Goal: Task Accomplishment & Management: Manage account settings

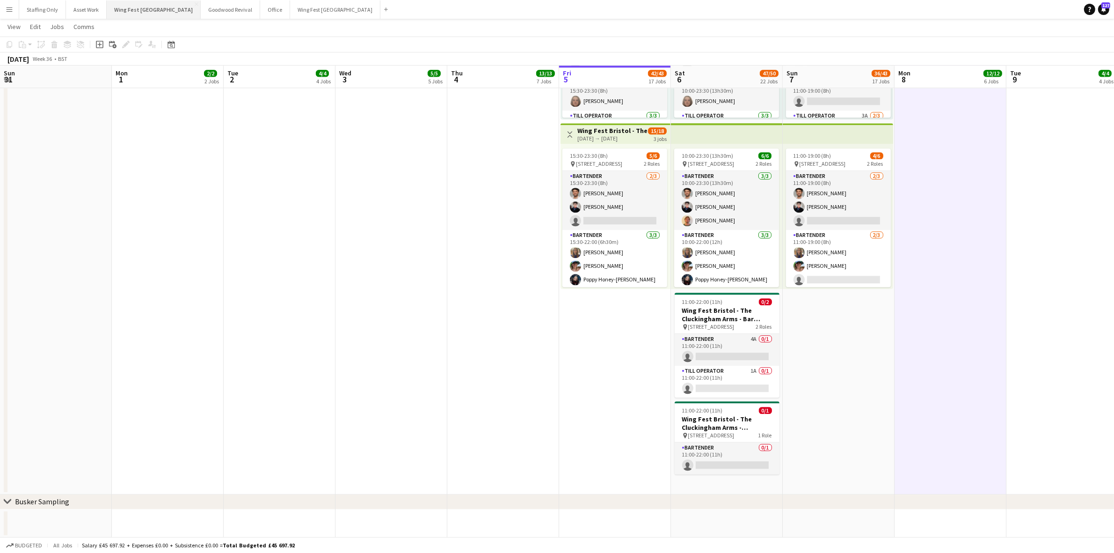
scroll to position [0, 234]
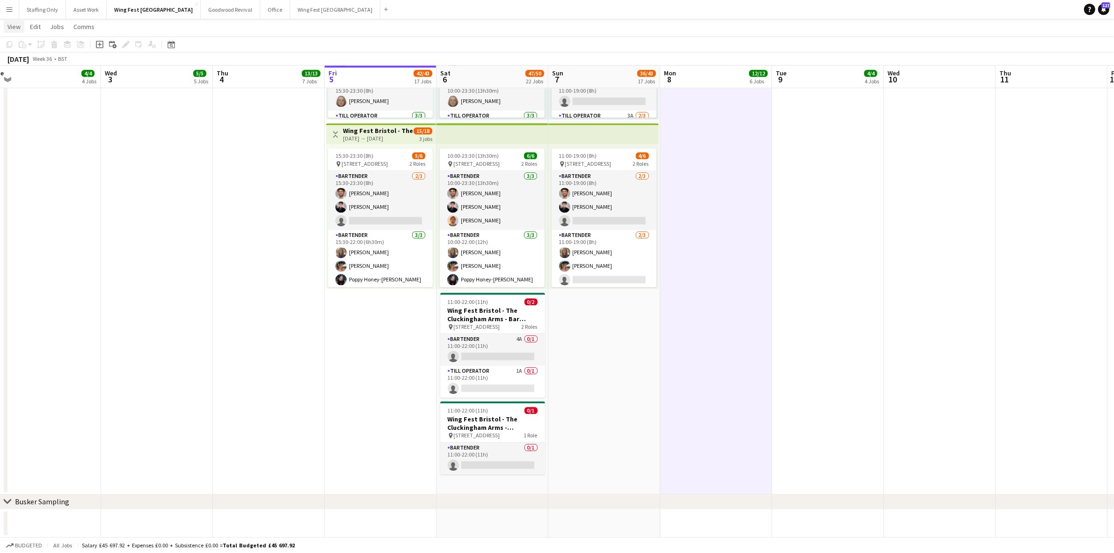
click at [8, 25] on span "View" at bounding box center [13, 26] width 13 height 8
click at [9, 10] on app-icon "Menu" at bounding box center [9, 9] width 7 height 7
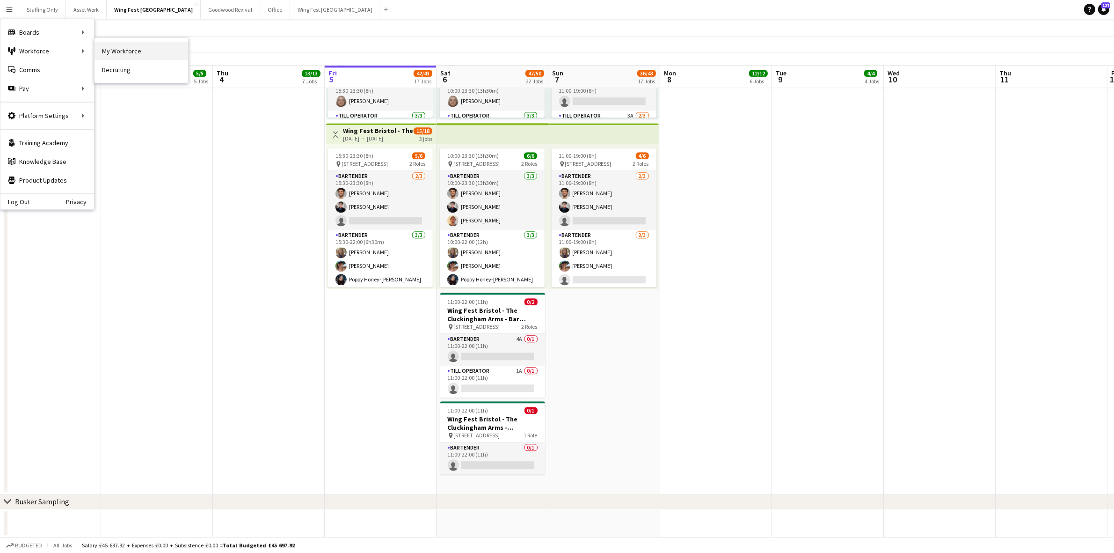
click at [124, 47] on link "My Workforce" at bounding box center [142, 51] width 94 height 19
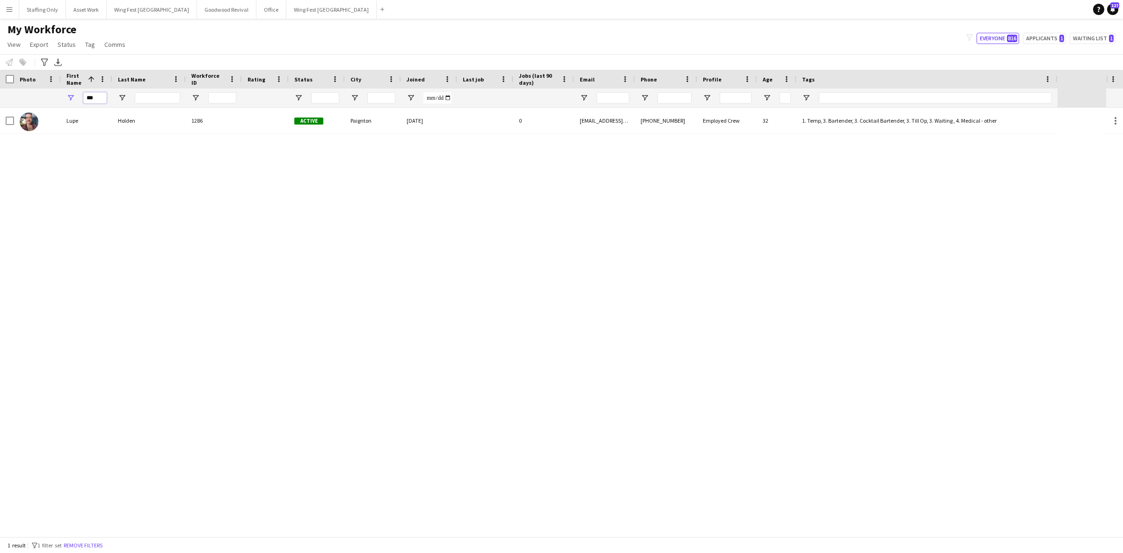
drag, startPoint x: 104, startPoint y: 96, endPoint x: 100, endPoint y: 96, distance: 4.7
click at [100, 96] on input "***" at bounding box center [94, 97] width 23 height 11
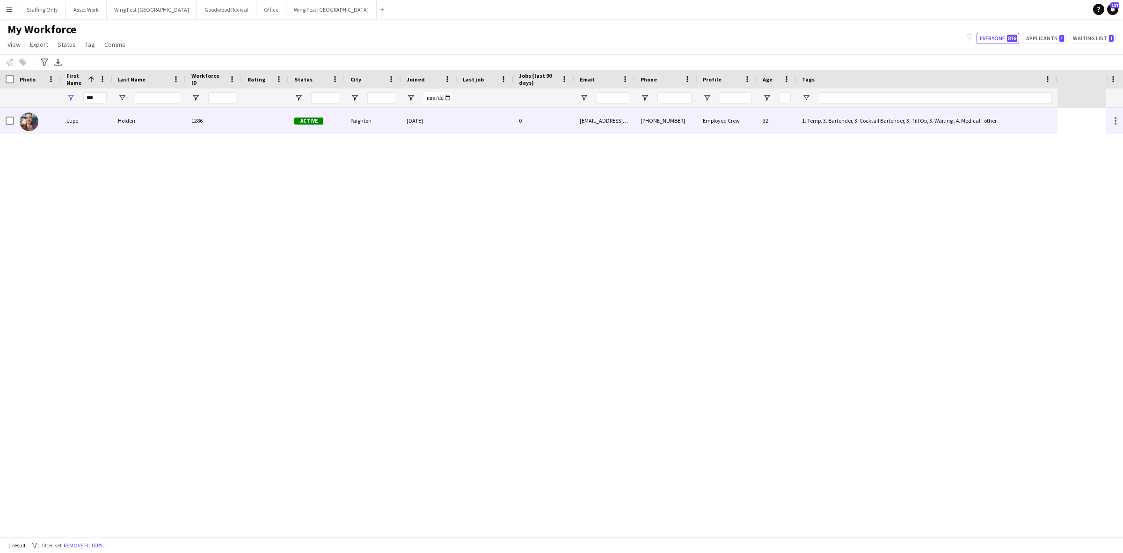
click at [104, 125] on div "Lupe" at bounding box center [86, 121] width 51 height 26
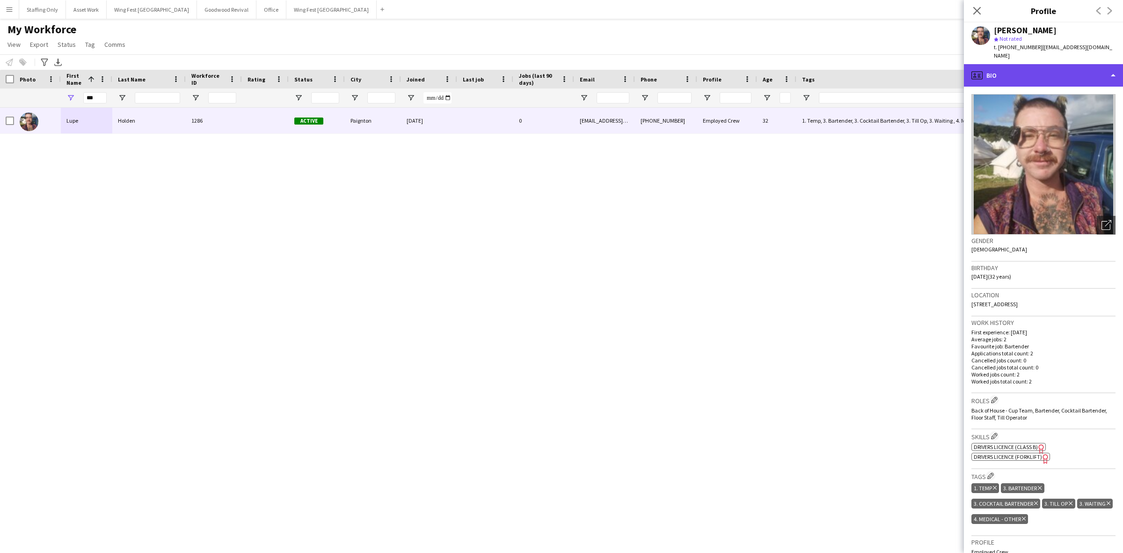
click at [1037, 67] on div "profile Bio" at bounding box center [1043, 75] width 159 height 22
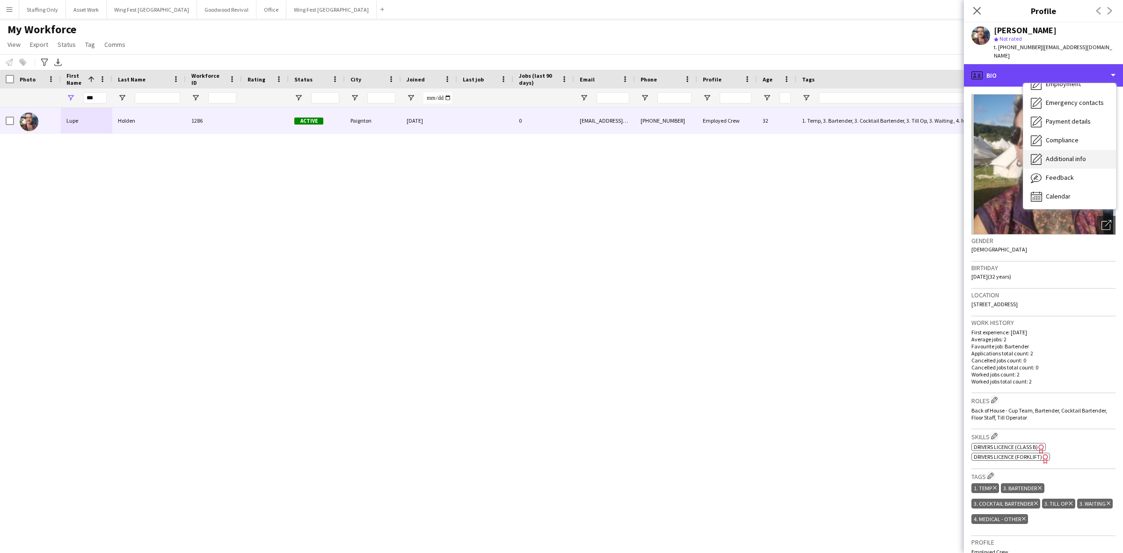
scroll to position [69, 0]
click at [1070, 154] on span "Additional info" at bounding box center [1066, 158] width 40 height 8
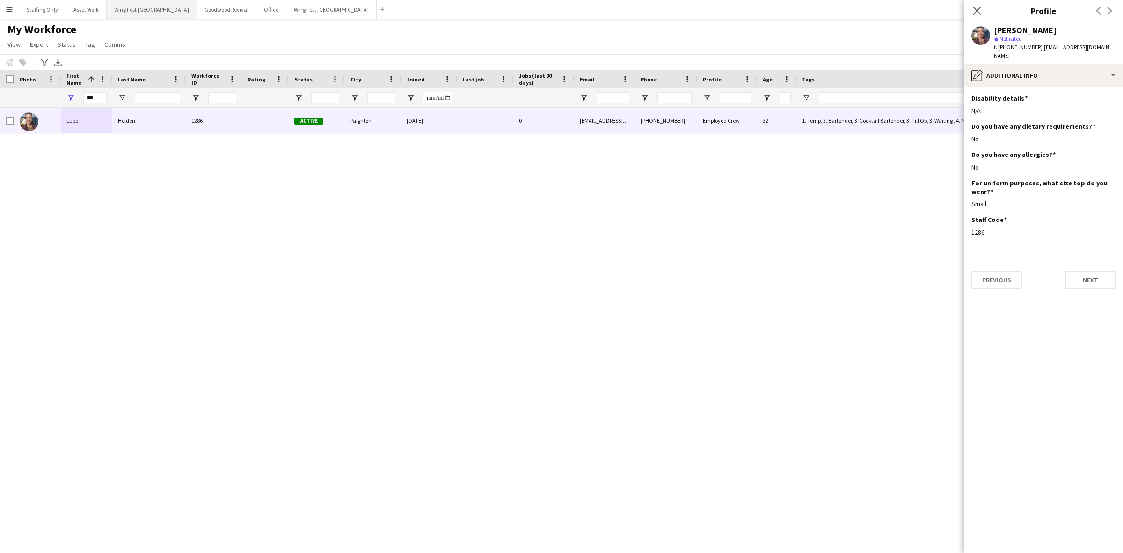
click at [120, 15] on button "Wing Fest Bristol Close" at bounding box center [152, 9] width 90 height 18
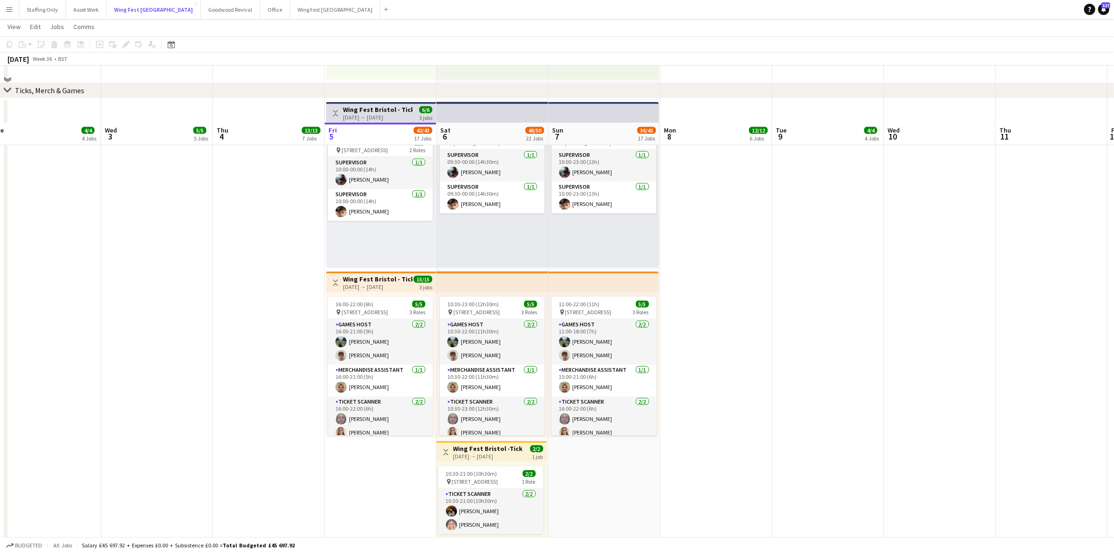
scroll to position [1287, 0]
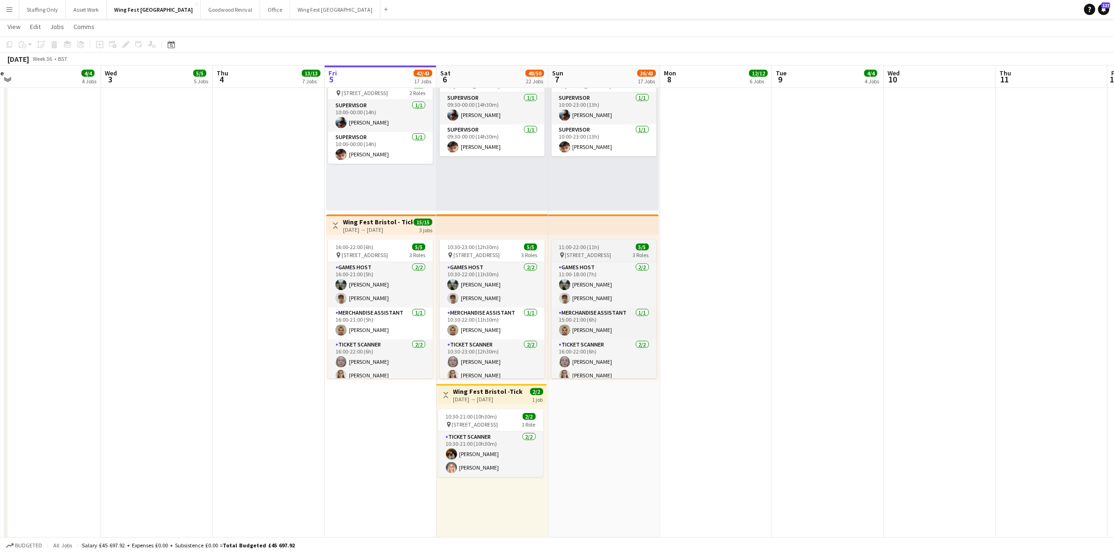
click at [595, 241] on app-job-card "11:00-22:00 (11h) 5/5 pin The Pavillion 1, Bristol BS1 5JE, [GEOGRAPHIC_DATA] 3…" at bounding box center [604, 309] width 105 height 139
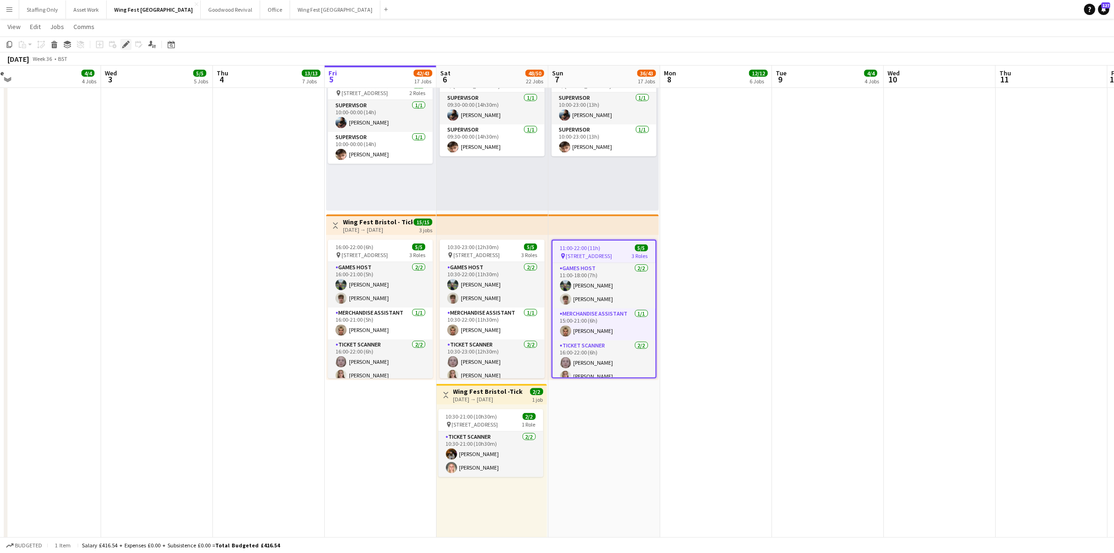
click at [124, 42] on icon "Edit" at bounding box center [125, 44] width 7 height 7
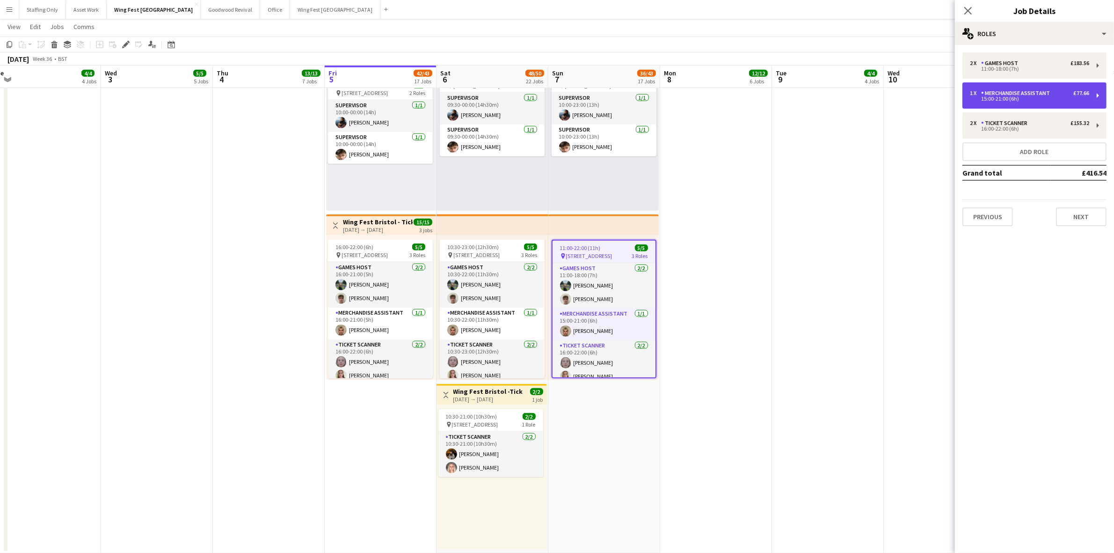
click at [1032, 101] on div "1 x Merchandise Assistant £77.66 15:00-21:00 (6h)" at bounding box center [1035, 95] width 144 height 26
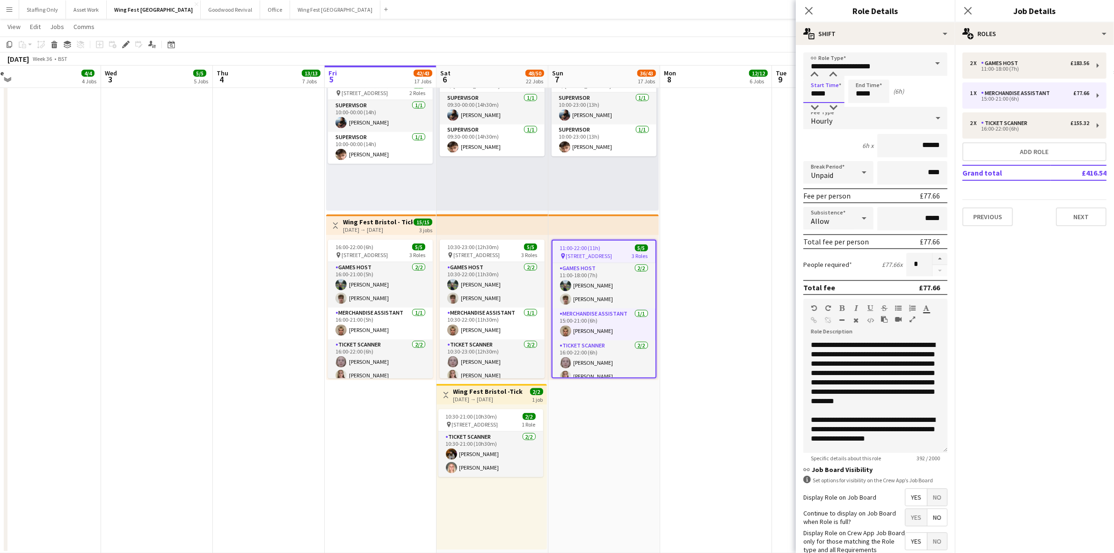
drag, startPoint x: 808, startPoint y: 94, endPoint x: 800, endPoint y: 94, distance: 8.0
click at [800, 94] on form "**********" at bounding box center [875, 329] width 159 height 555
type input "*****"
click at [988, 123] on div "Ticket Scanner" at bounding box center [1006, 123] width 50 height 7
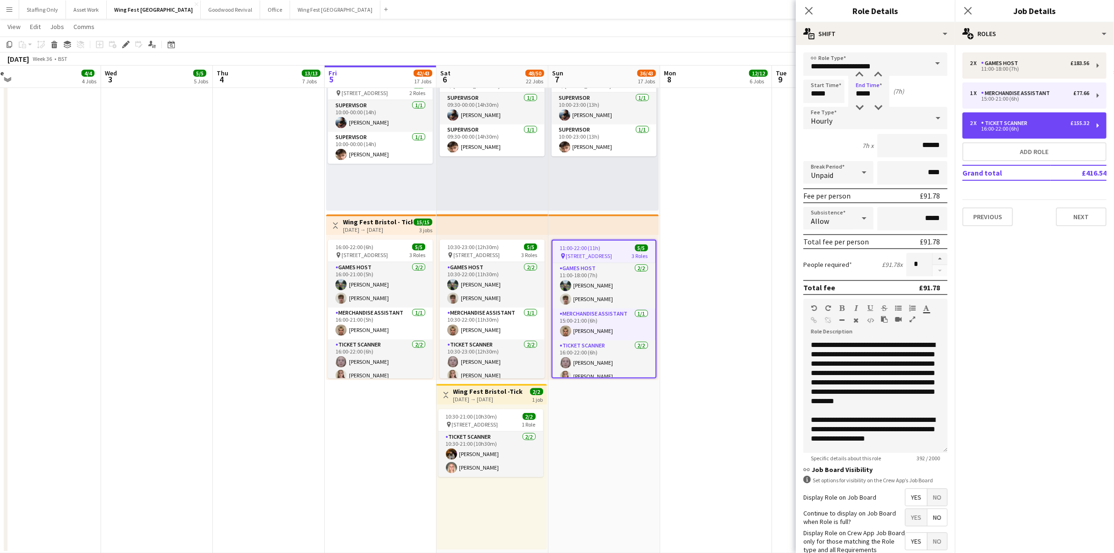
type input "**********"
type input "*****"
type input "*"
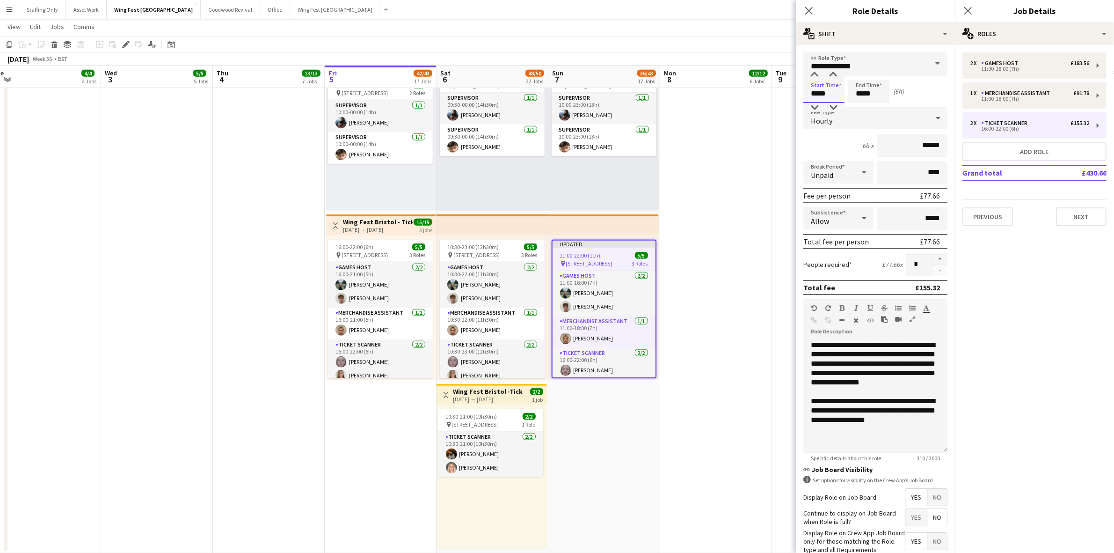
drag, startPoint x: 792, startPoint y: 92, endPoint x: 783, endPoint y: 90, distance: 9.9
click at [783, 90] on body "Menu Boards Boards Boards All jobs Status Workforce Workforce My Workforce Recr…" at bounding box center [557, 477] width 1114 height 3528
type input "*****"
drag, startPoint x: 838, startPoint y: 91, endPoint x: 787, endPoint y: 92, distance: 50.6
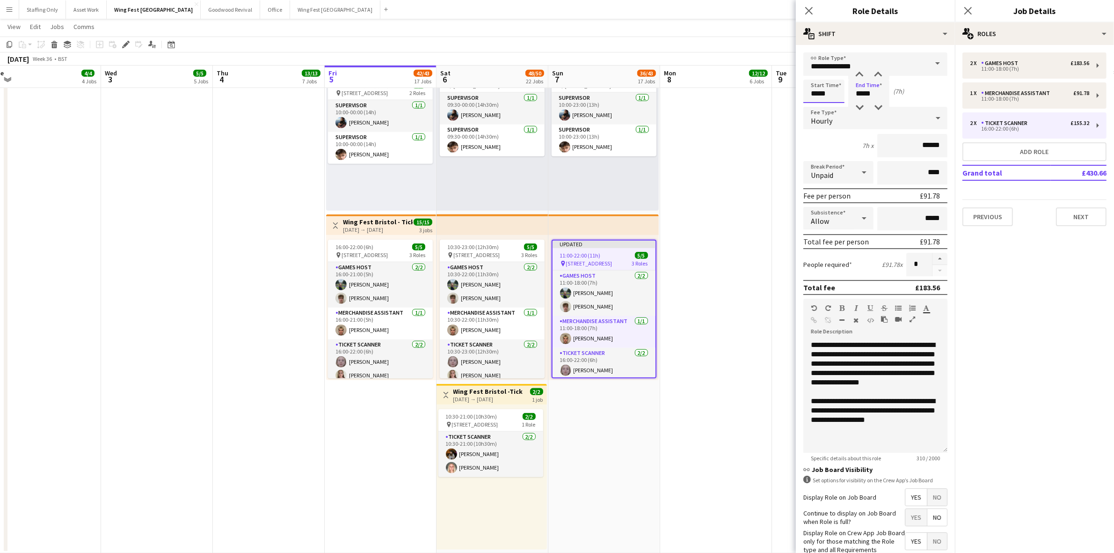
click at [787, 92] on body "Menu Boards Boards Boards All jobs Status Workforce Workforce My Workforce Recr…" at bounding box center [557, 477] width 1114 height 3528
type input "*****"
click at [724, 251] on app-date-cell at bounding box center [716, 297] width 112 height 512
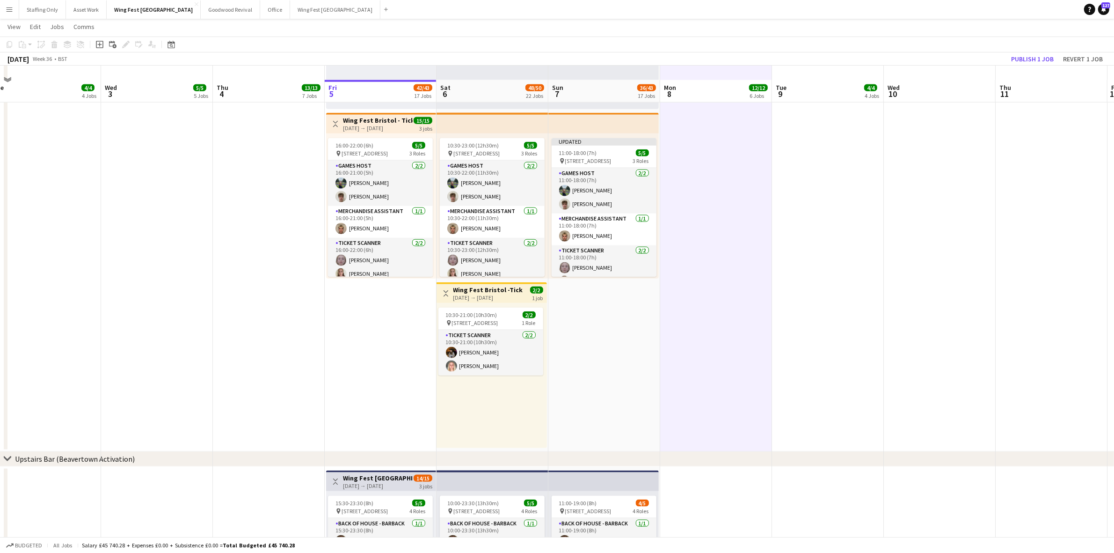
scroll to position [1346, 0]
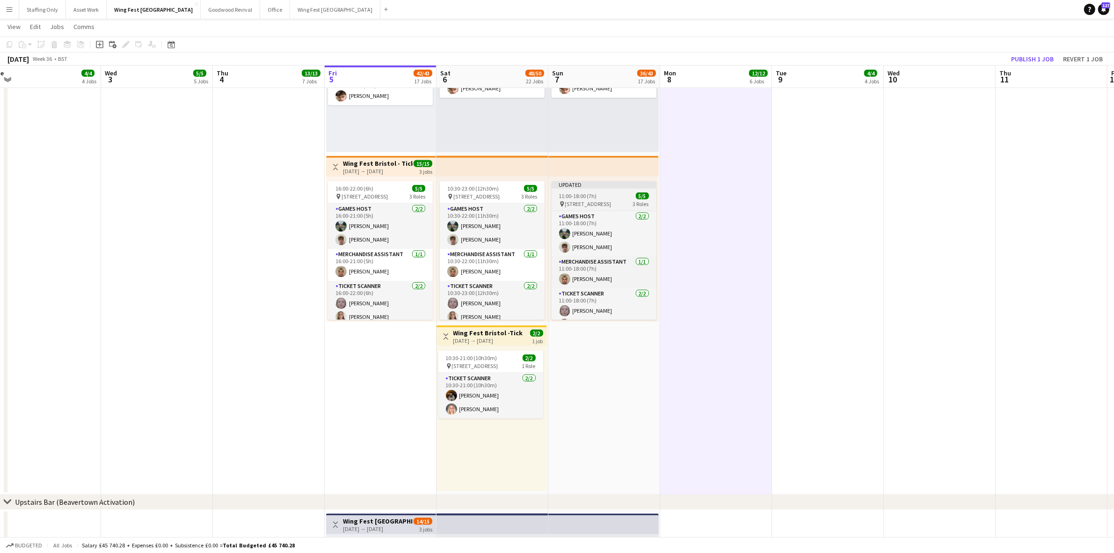
click at [595, 199] on app-job-card "Updated 11:00-18:00 (7h) 5/5 pin The Pavillion 1, Bristol BS1 5JE, [GEOGRAPHIC_…" at bounding box center [604, 250] width 105 height 139
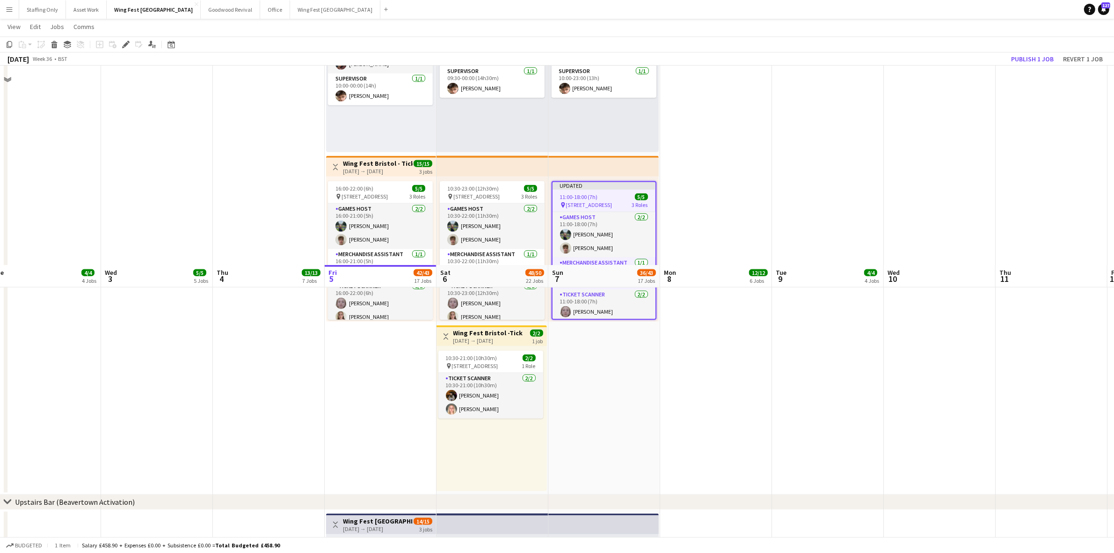
scroll to position [1638, 0]
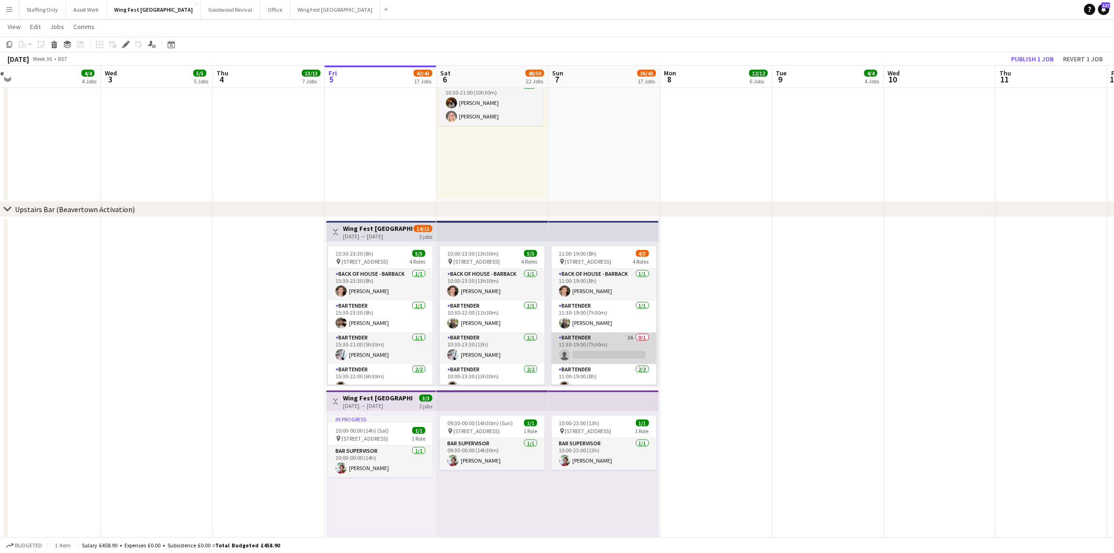
click at [602, 340] on app-card-role "Bartender 3A 0/1 11:30-19:00 (7h30m) single-neutral-actions" at bounding box center [604, 348] width 105 height 32
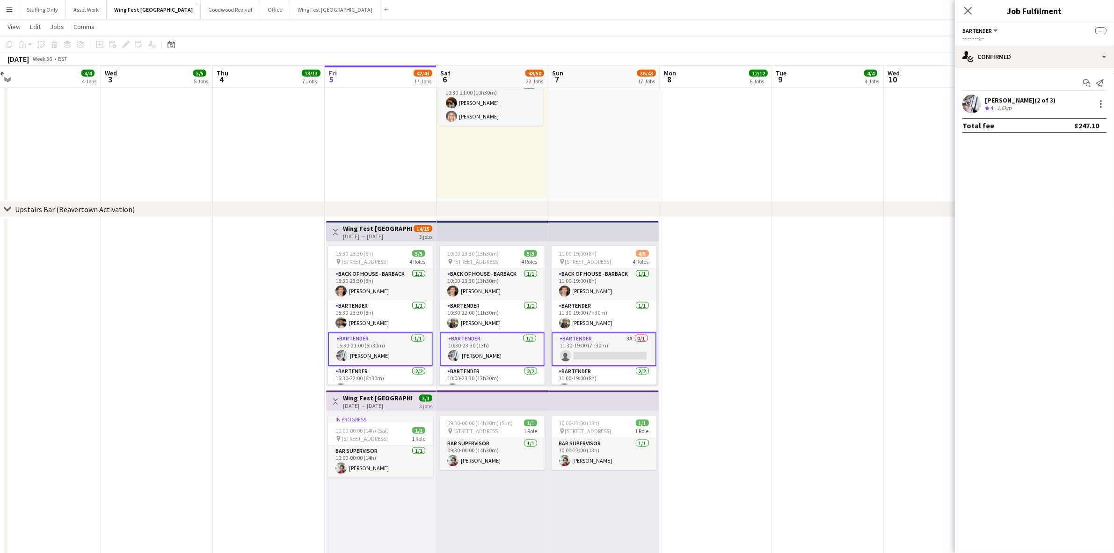
click at [602, 340] on app-card-role "Bartender 3A 0/1 11:30-19:00 (7h30m) single-neutral-actions" at bounding box center [604, 349] width 105 height 34
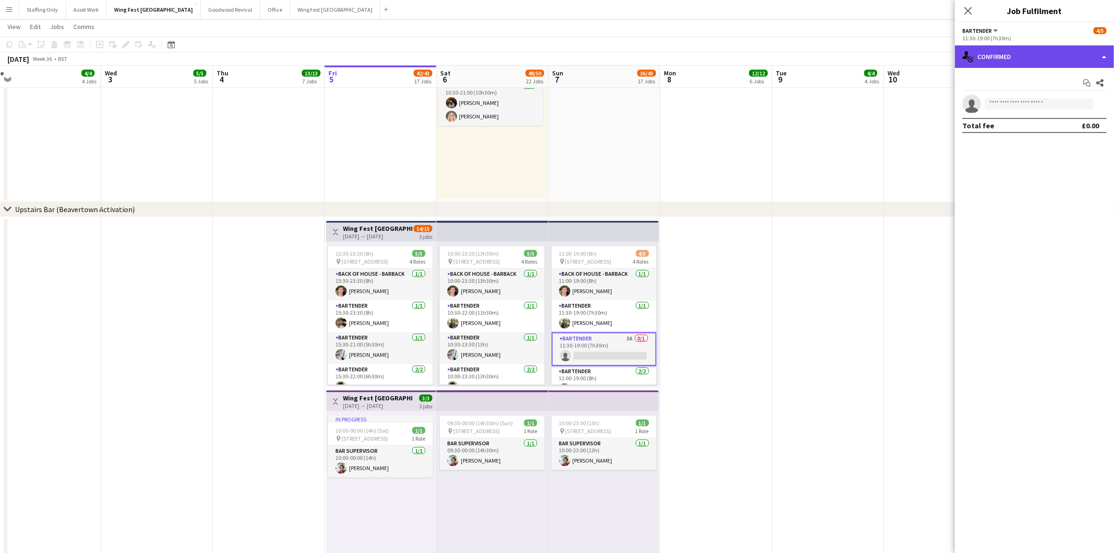
click at [1002, 54] on div "single-neutral-actions-check-2 Confirmed" at bounding box center [1034, 56] width 159 height 22
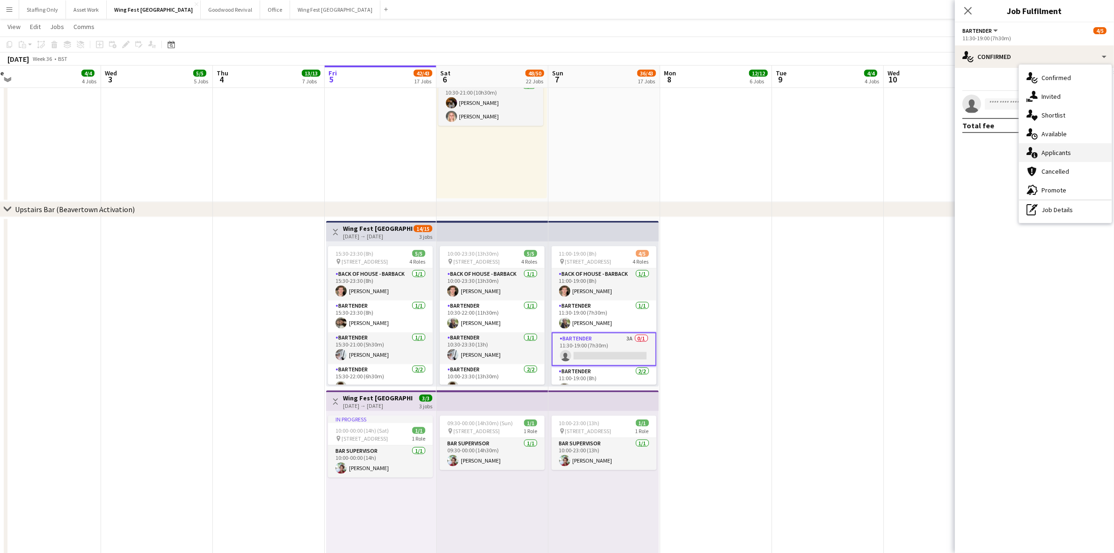
click at [1052, 155] on span "Applicants" at bounding box center [1056, 152] width 29 height 8
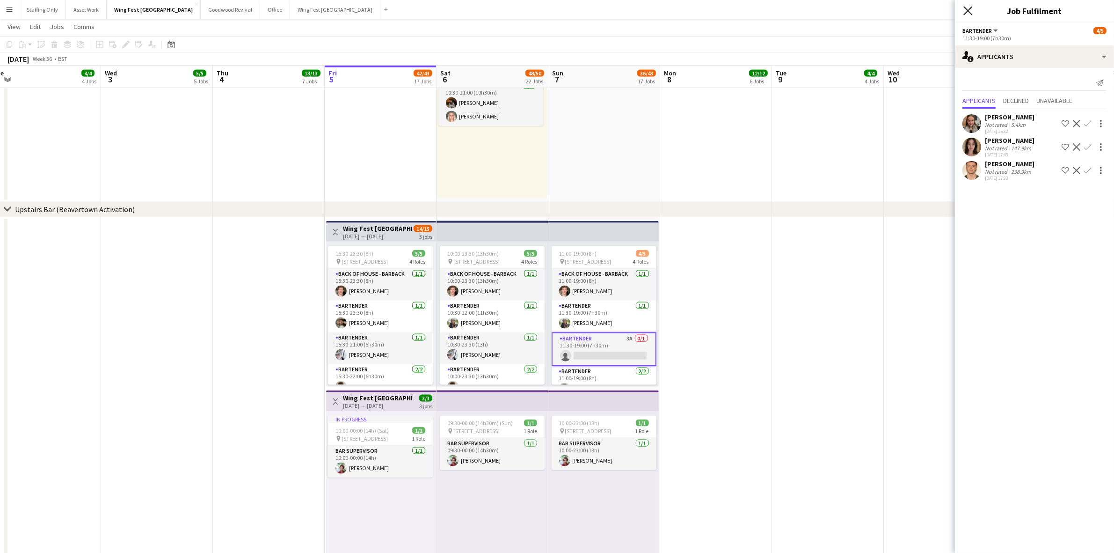
click at [968, 11] on icon at bounding box center [968, 10] width 9 height 9
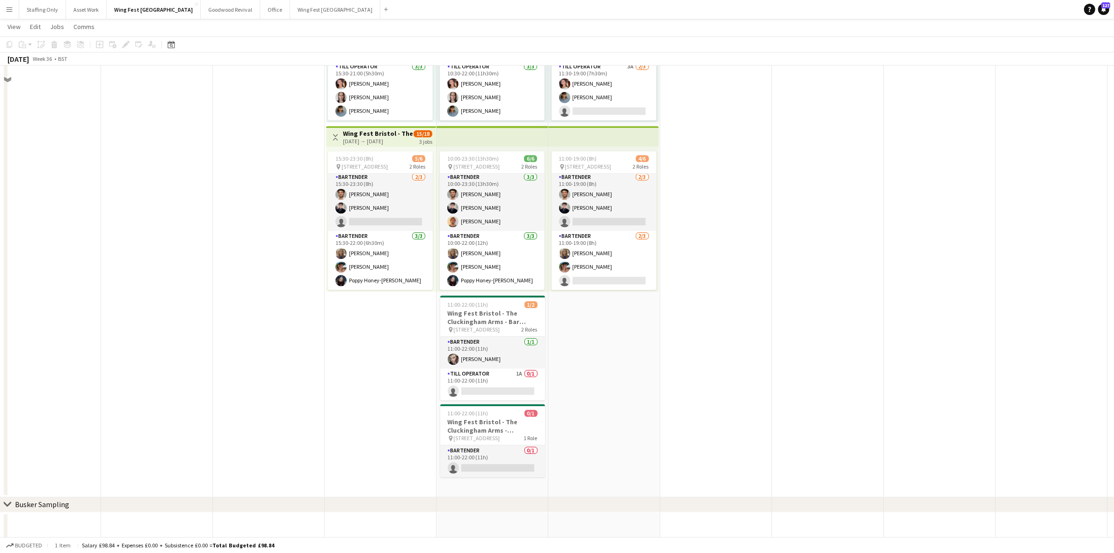
scroll to position [2975, 0]
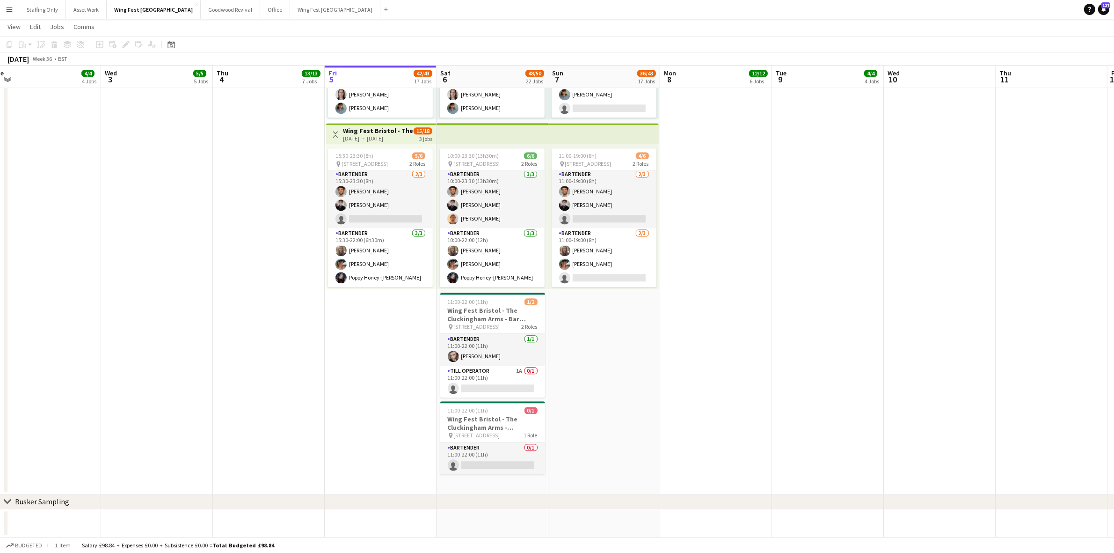
click at [746, 278] on app-date-cell at bounding box center [716, 137] width 112 height 714
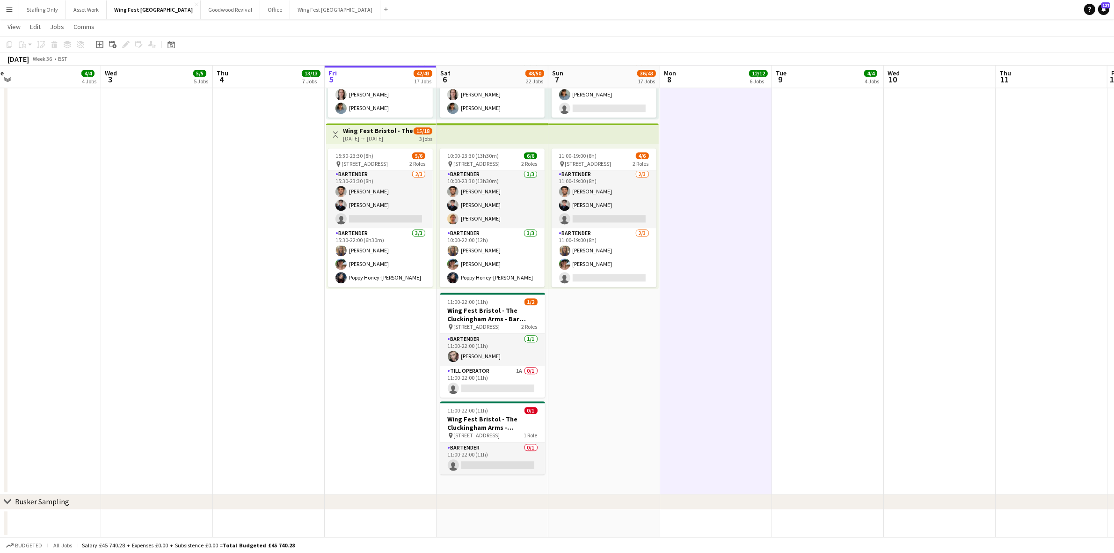
click at [744, 263] on app-date-cell at bounding box center [716, 137] width 112 height 714
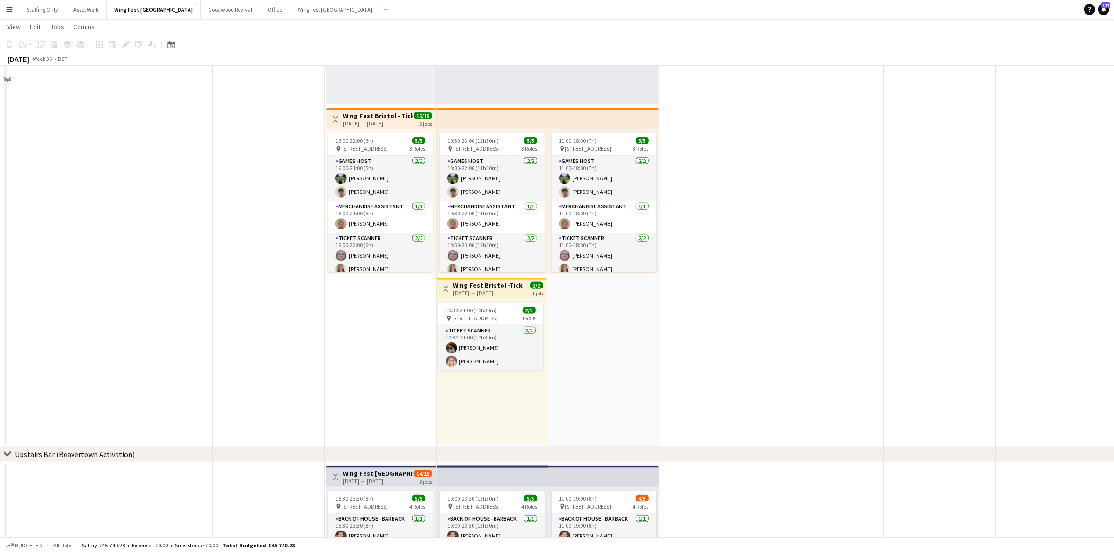
scroll to position [1629, 0]
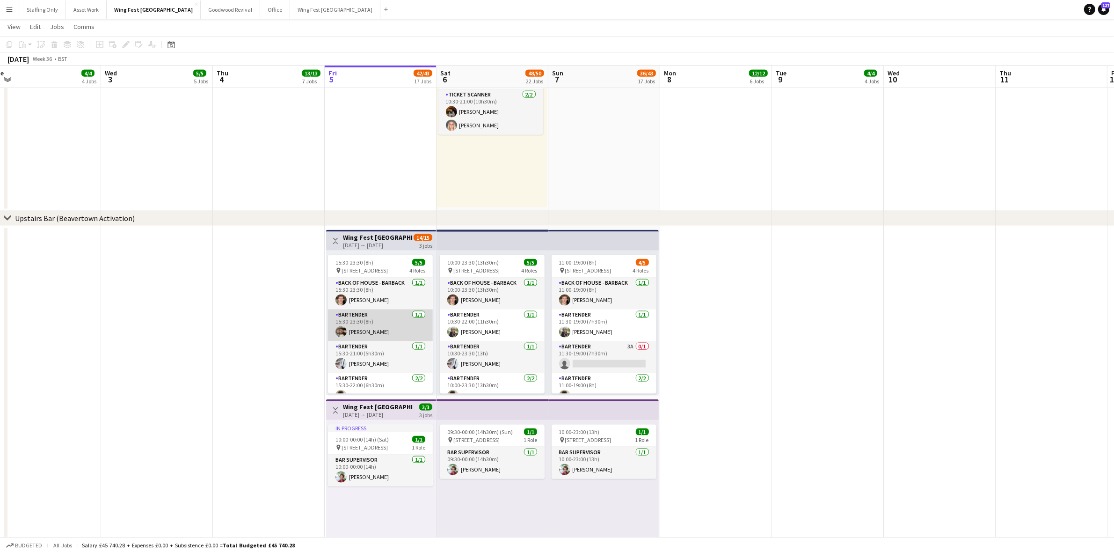
click at [379, 336] on app-card-role "Bartender [DATE] 15:30-23:30 (8h) [PERSON_NAME]" at bounding box center [380, 325] width 105 height 32
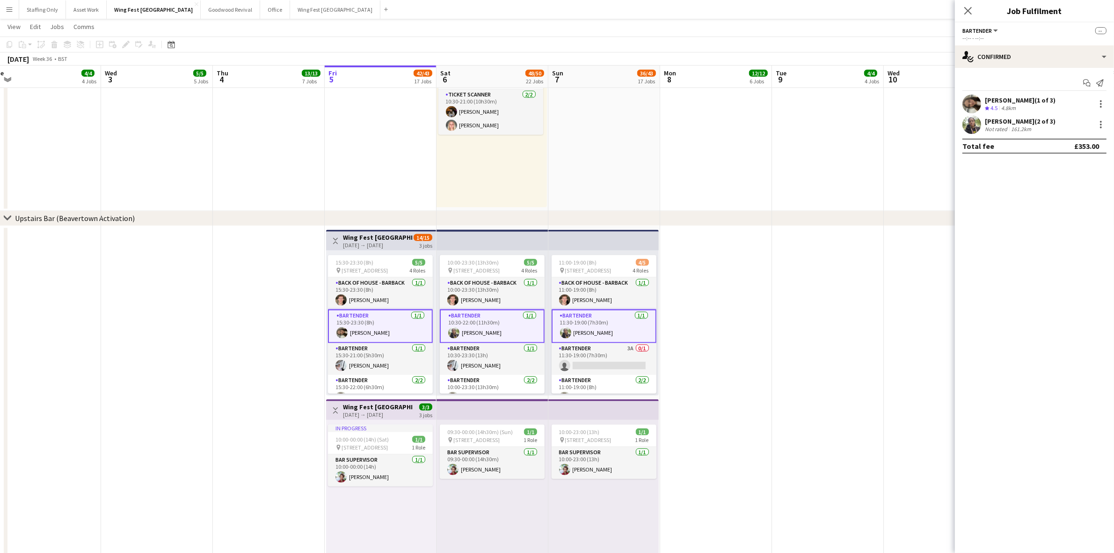
click at [364, 331] on app-card-role "Bartender [DATE] 15:30-23:30 (8h) [PERSON_NAME]" at bounding box center [380, 326] width 105 height 34
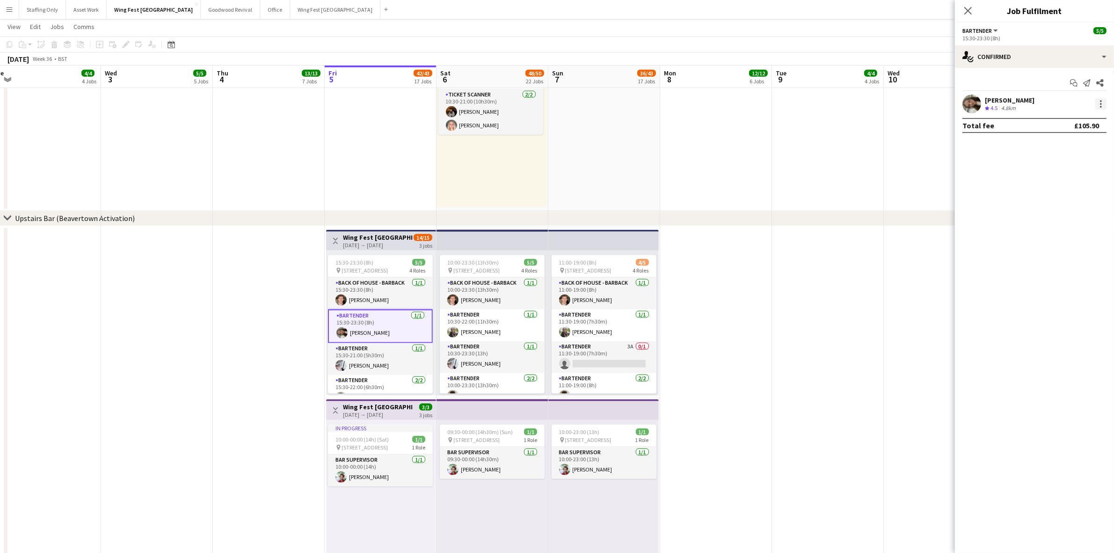
click at [1103, 106] on div at bounding box center [1101, 103] width 11 height 11
click at [1072, 190] on span "Remove" at bounding box center [1071, 188] width 58 height 8
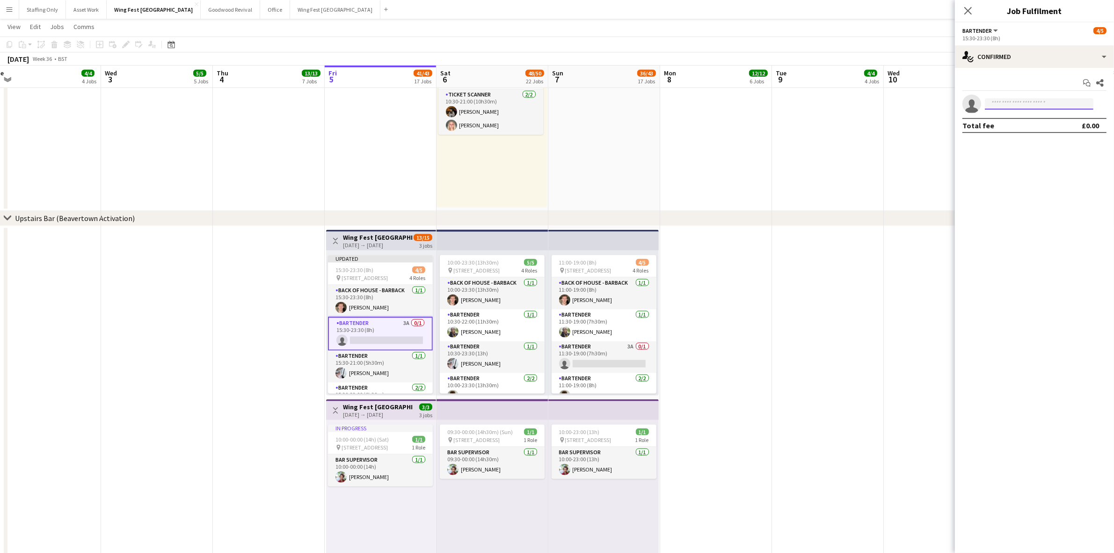
click at [1035, 101] on input at bounding box center [1039, 103] width 109 height 11
type input "******"
click at [1021, 122] on span "[EMAIL_ADDRESS][DOMAIN_NAME]" at bounding box center [1040, 124] width 94 height 7
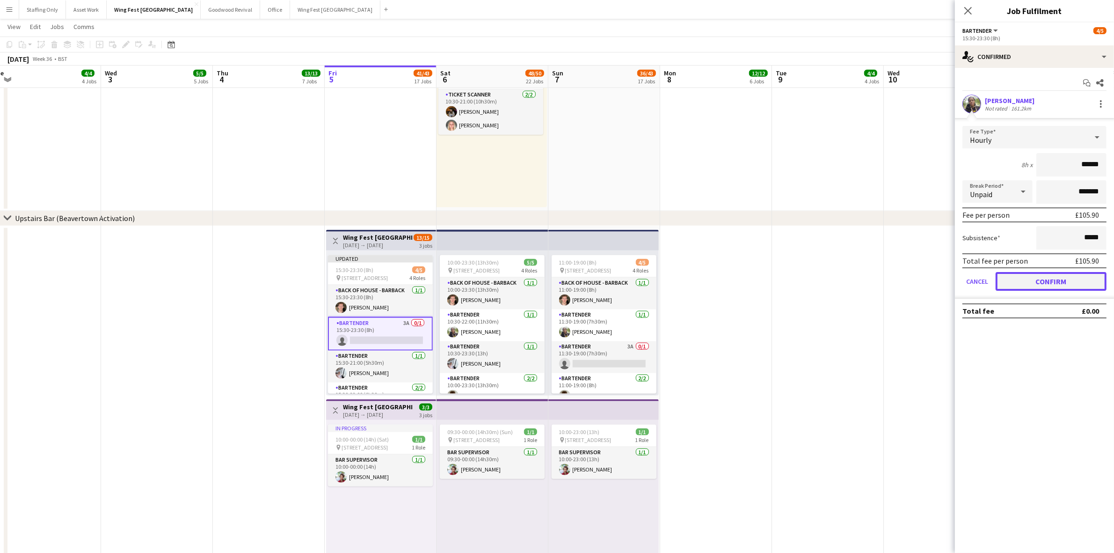
click at [1042, 281] on button "Confirm" at bounding box center [1051, 281] width 111 height 19
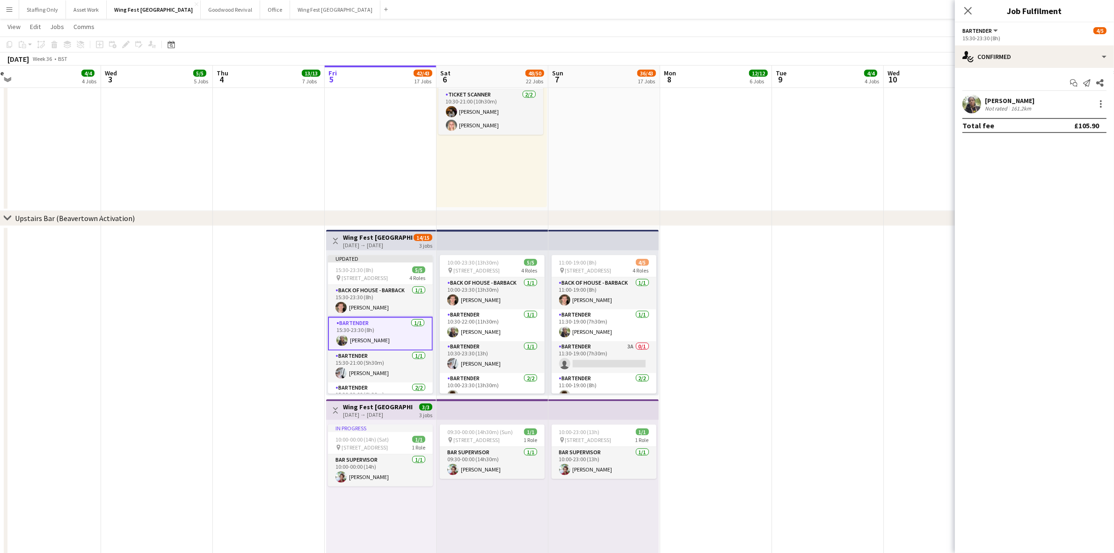
click at [709, 297] on app-date-cell at bounding box center [716, 443] width 112 height 435
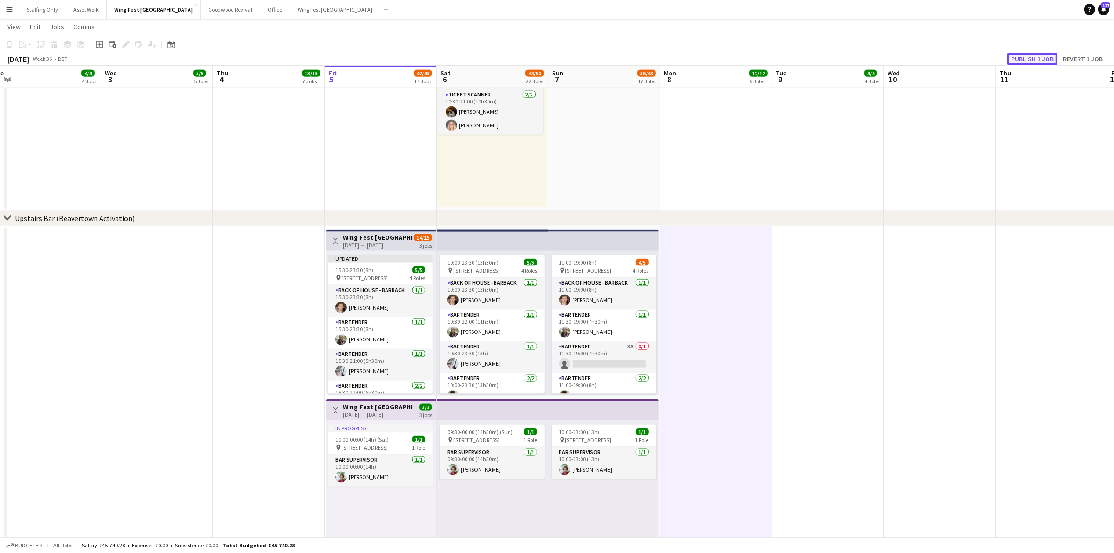
click at [1032, 53] on button "Publish 1 job" at bounding box center [1033, 59] width 50 height 12
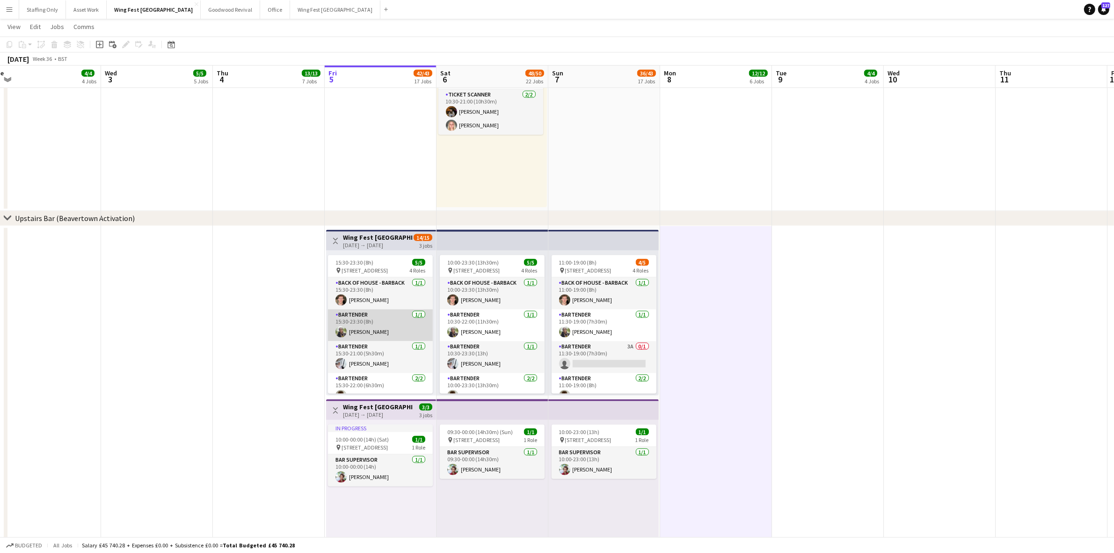
click at [362, 323] on app-card-role "Bartender [DATE] 15:30-23:30 (8h) [PERSON_NAME]" at bounding box center [380, 325] width 105 height 32
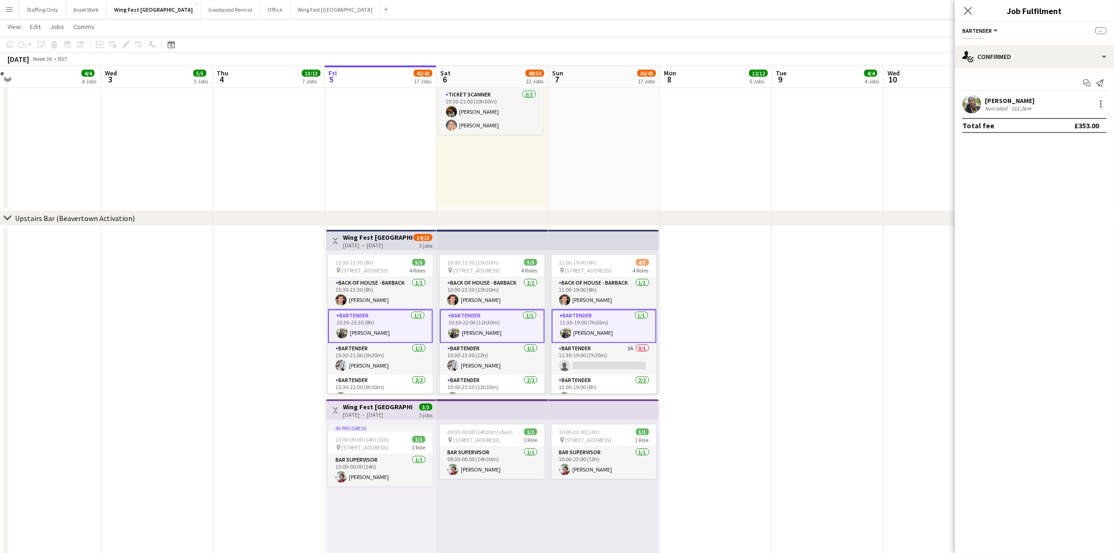
click at [974, 101] on app-user-avatar at bounding box center [972, 104] width 19 height 19
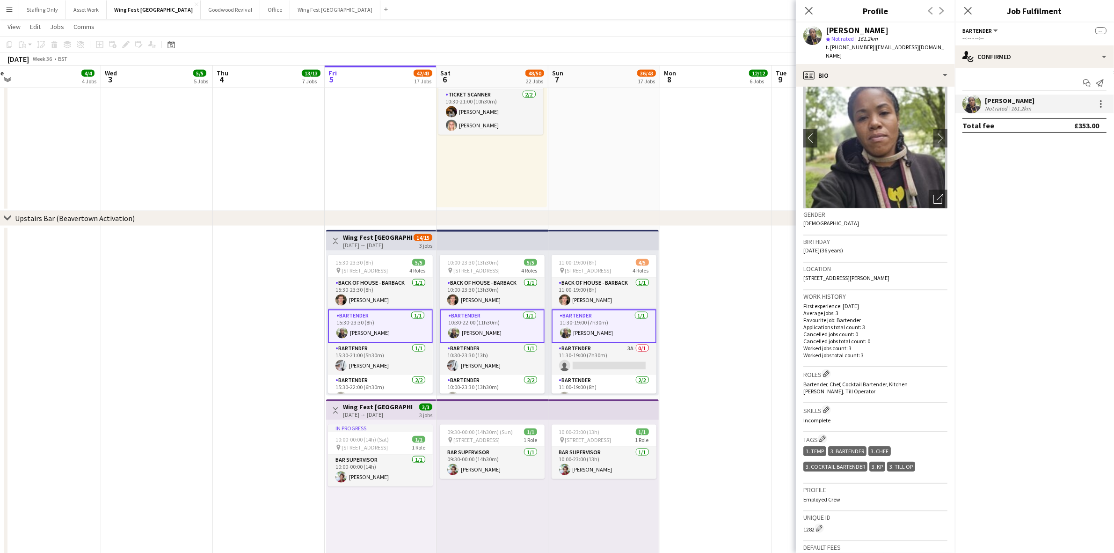
scroll to position [0, 0]
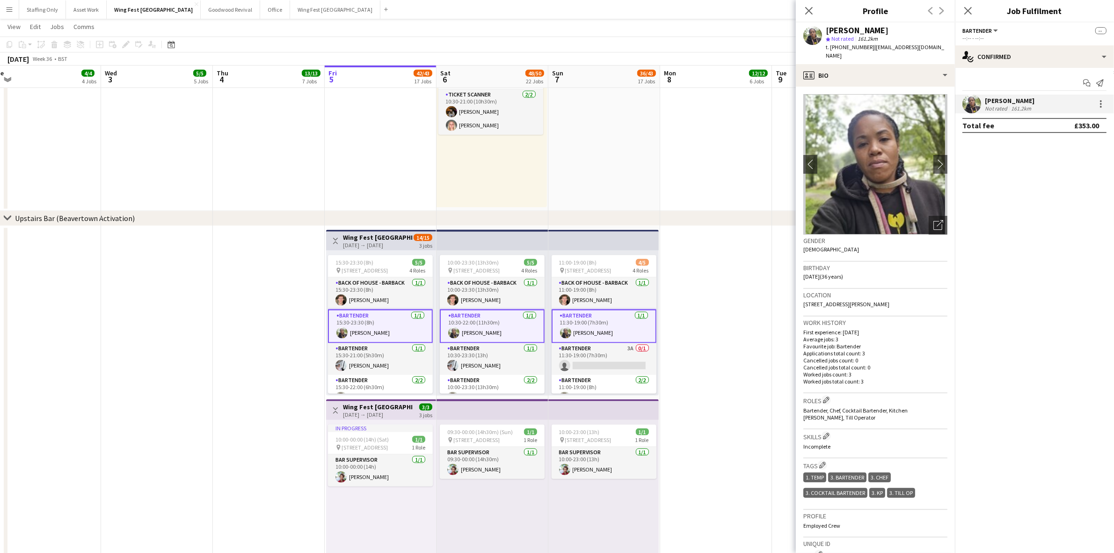
click at [261, 398] on app-date-cell at bounding box center [269, 443] width 112 height 435
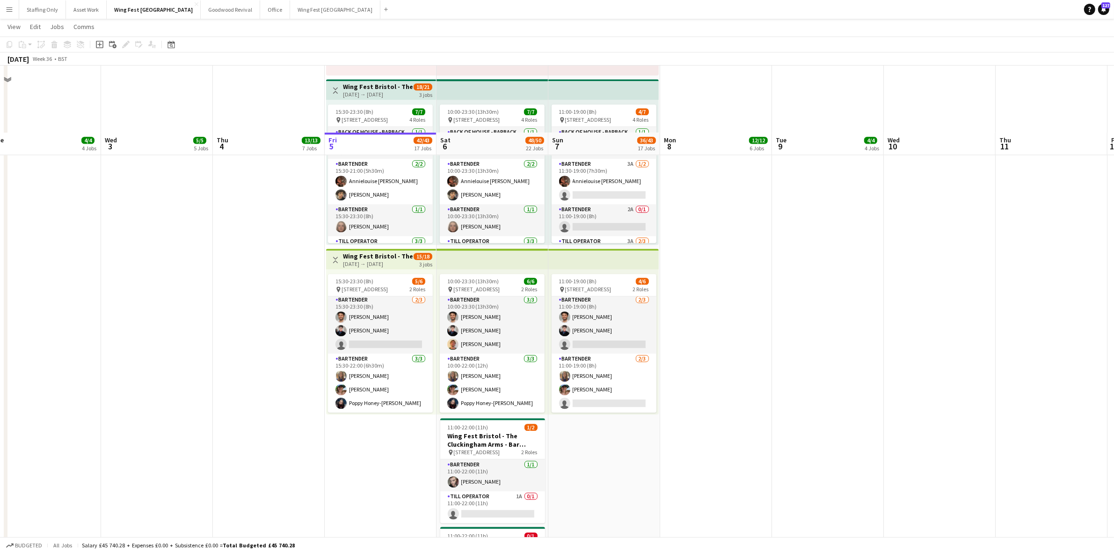
scroll to position [2916, 0]
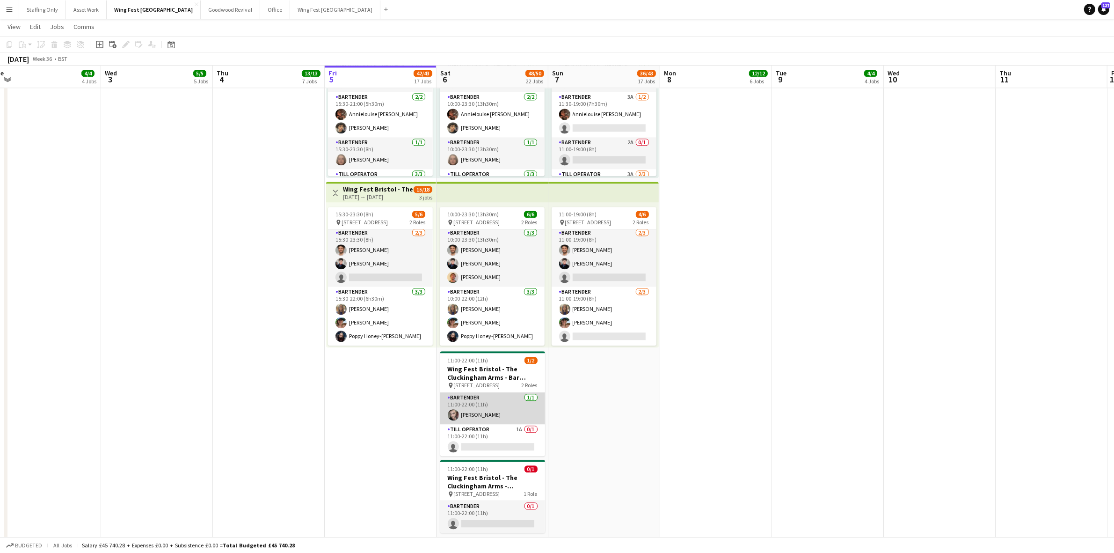
click at [464, 413] on app-card-role "Bartender [DATE] 11:00-22:00 (11h) [PERSON_NAME]" at bounding box center [492, 408] width 105 height 32
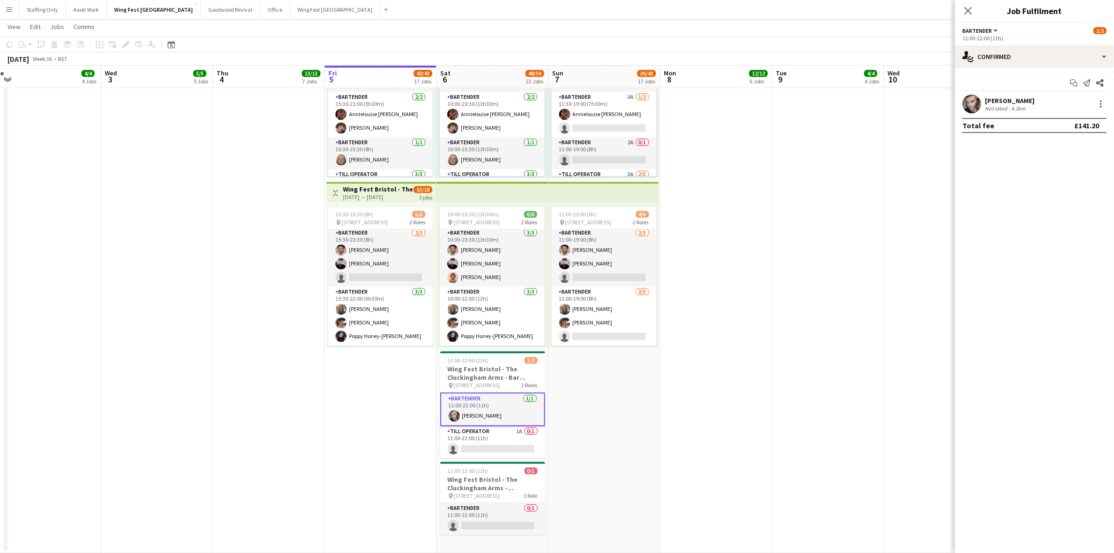
click at [976, 108] on app-user-avatar at bounding box center [972, 104] width 19 height 19
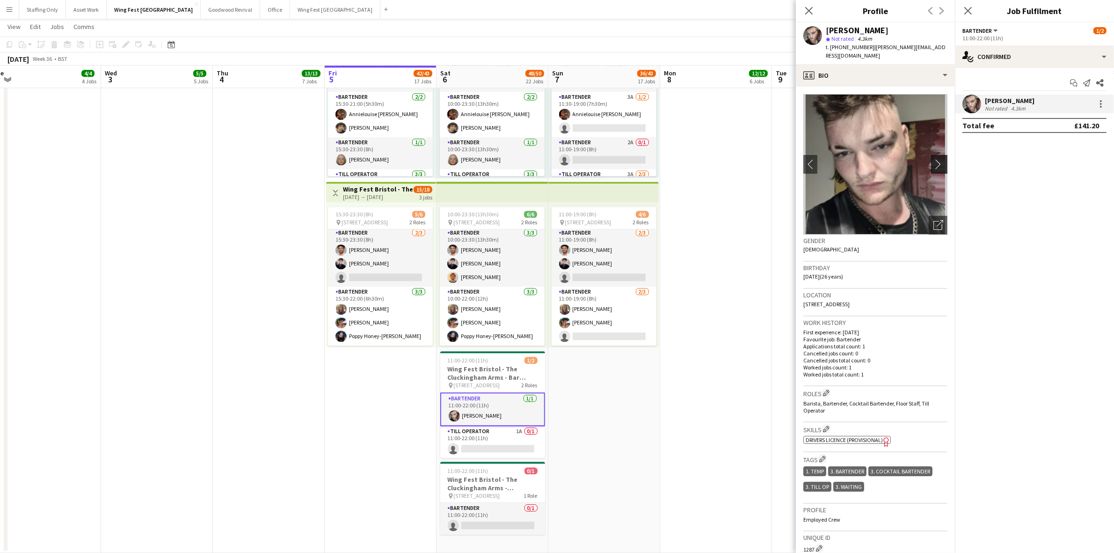
click at [934, 159] on app-icon "chevron-right" at bounding box center [941, 164] width 15 height 10
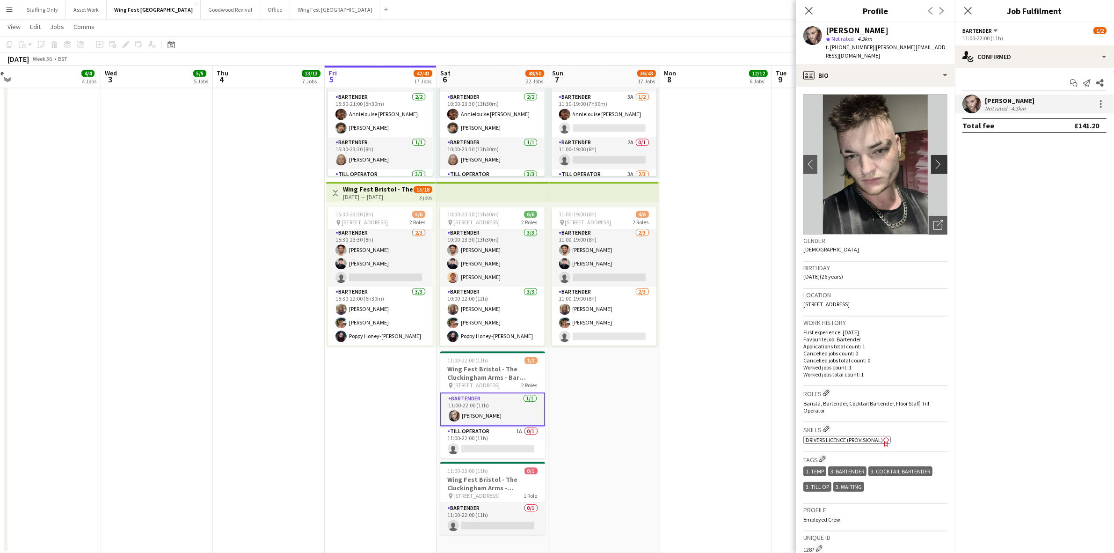
click at [934, 159] on app-icon "chevron-right" at bounding box center [941, 164] width 15 height 10
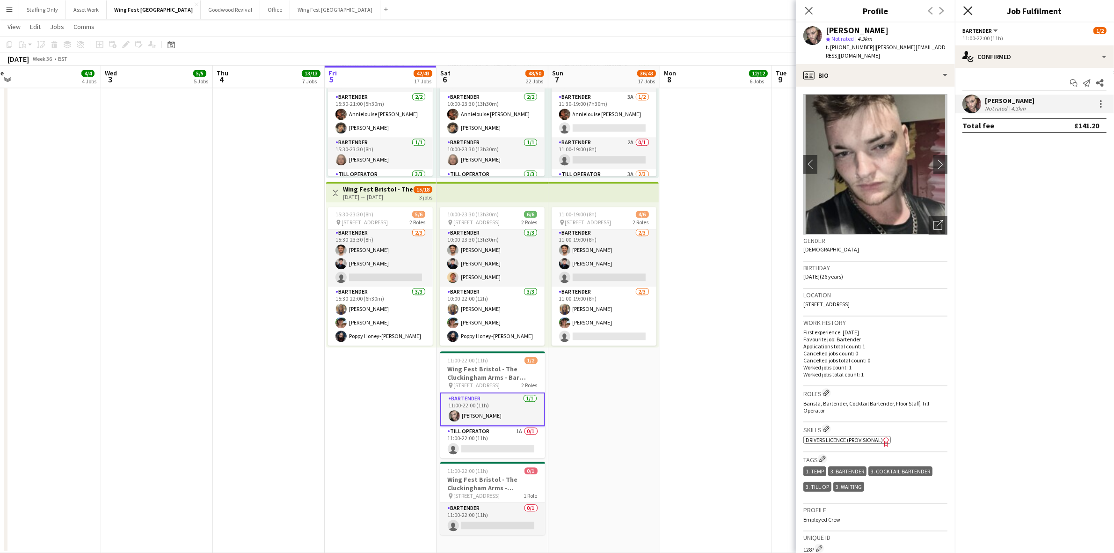
click at [970, 7] on icon "Close pop-in" at bounding box center [968, 10] width 9 height 9
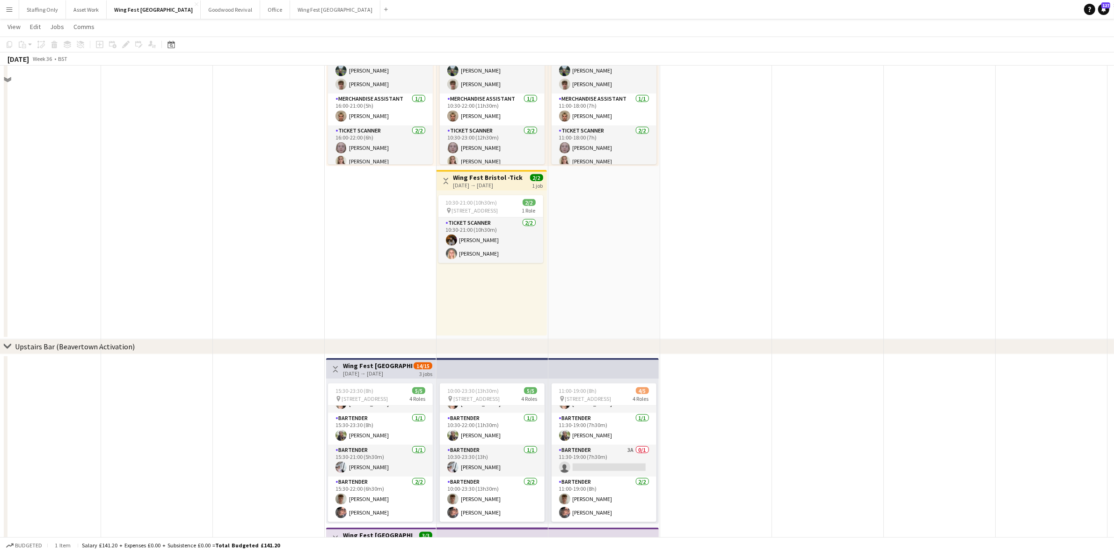
scroll to position [1629, 0]
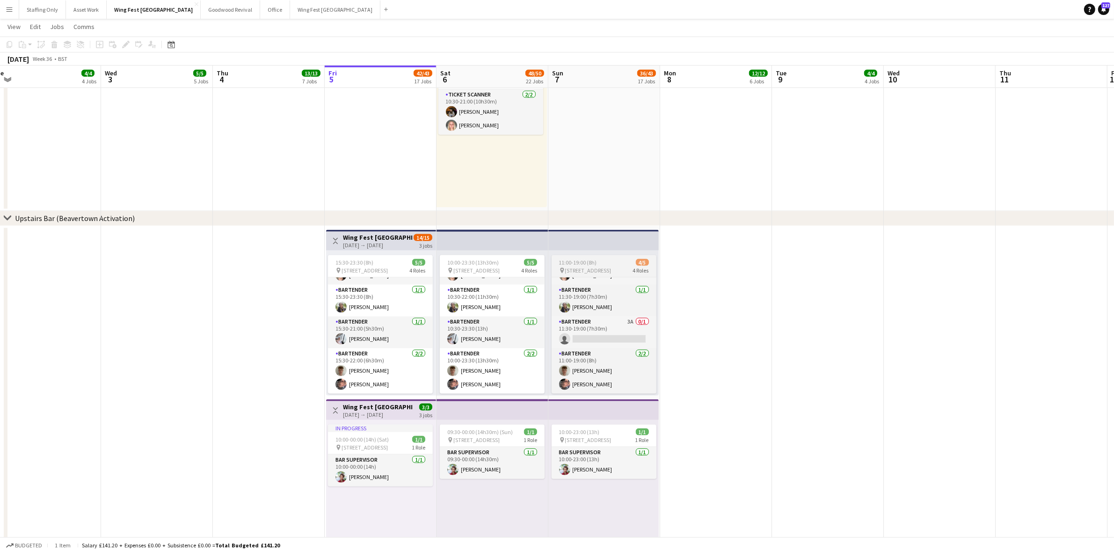
click at [375, 306] on app-card-role "Bartender [DATE] 15:30-23:30 (8h) [PERSON_NAME]" at bounding box center [380, 301] width 105 height 32
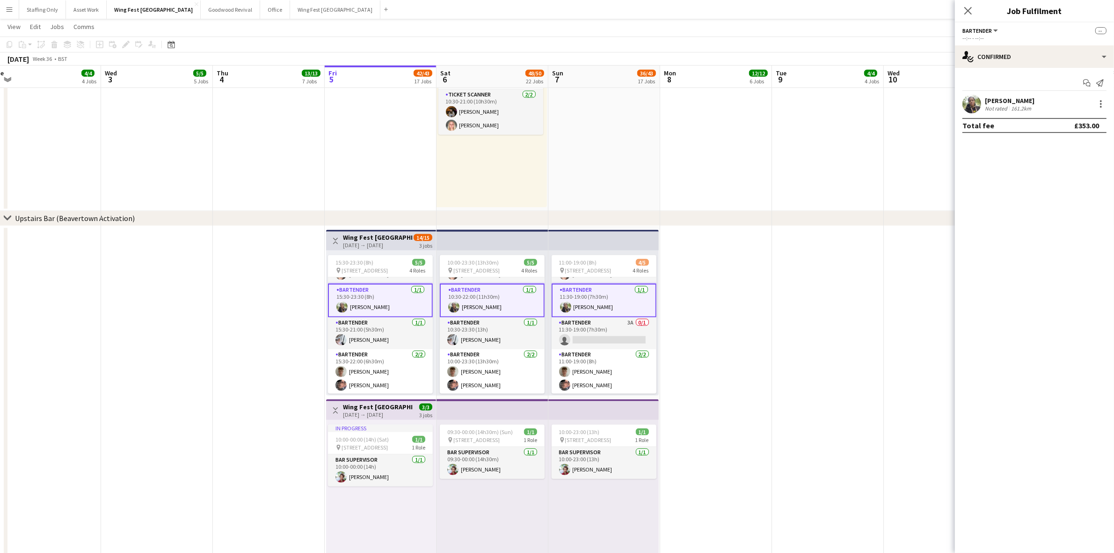
click at [977, 109] on app-user-avatar at bounding box center [972, 104] width 19 height 19
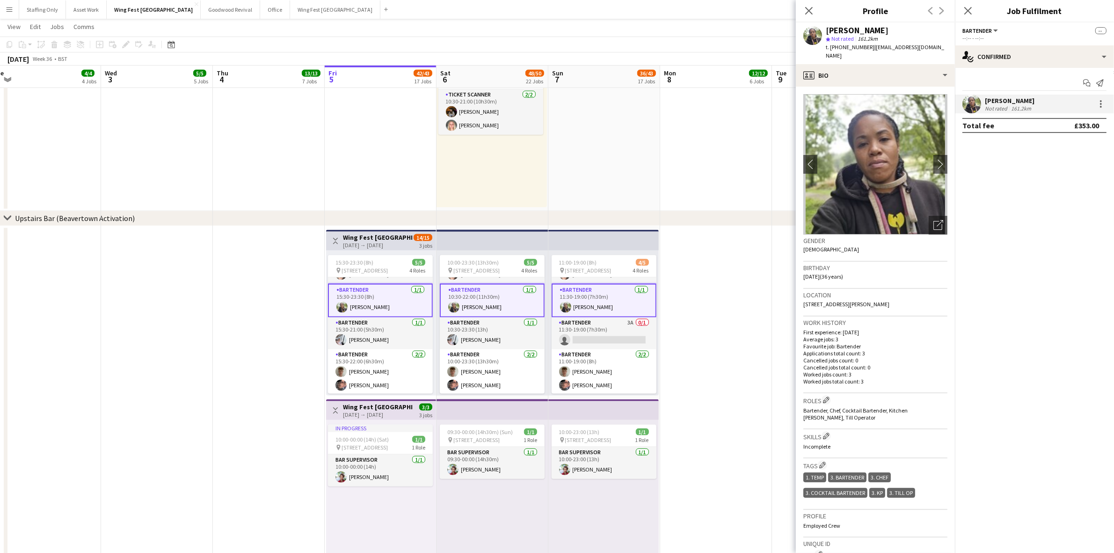
drag, startPoint x: 977, startPoint y: 109, endPoint x: 967, endPoint y: 441, distance: 332.9
click at [991, 438] on mat-expansion-panel "check Confirmed Start chat Send notification [PERSON_NAME] Not rated 161.2km To…" at bounding box center [1034, 310] width 159 height 485
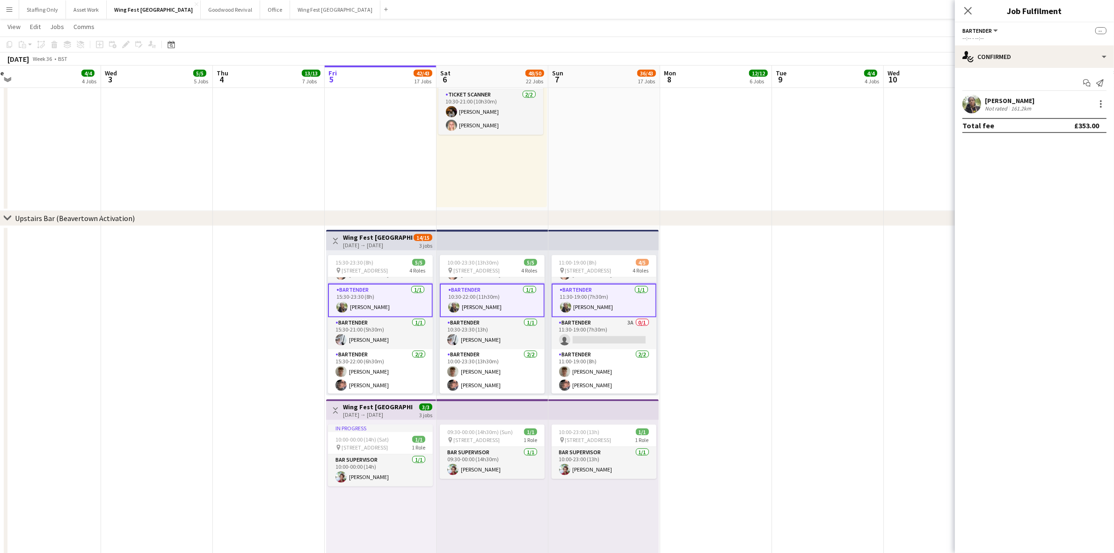
click at [974, 97] on app-user-avatar at bounding box center [972, 104] width 19 height 19
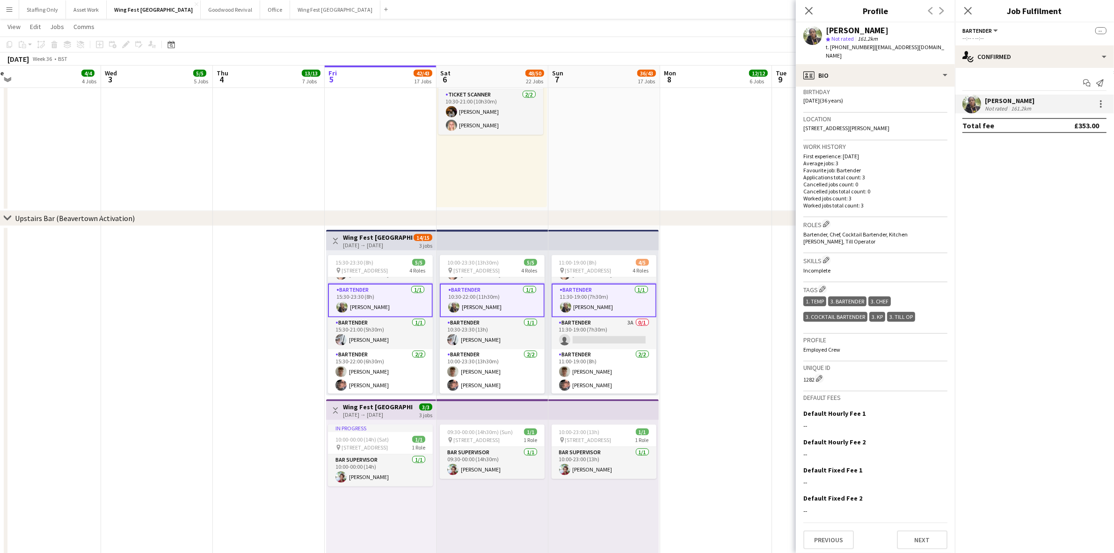
scroll to position [176, 0]
